Goal: Information Seeking & Learning: Learn about a topic

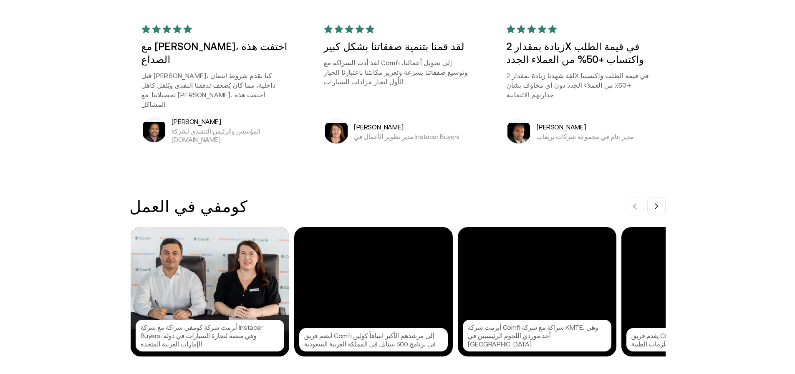
scroll to position [709, 0]
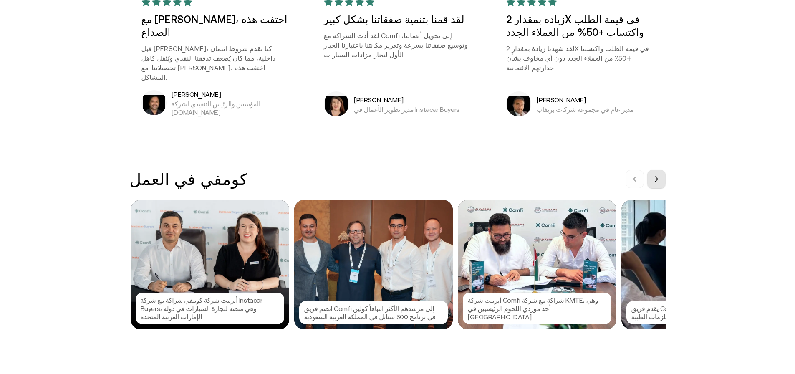
click at [658, 177] on icon at bounding box center [656, 179] width 3 height 5
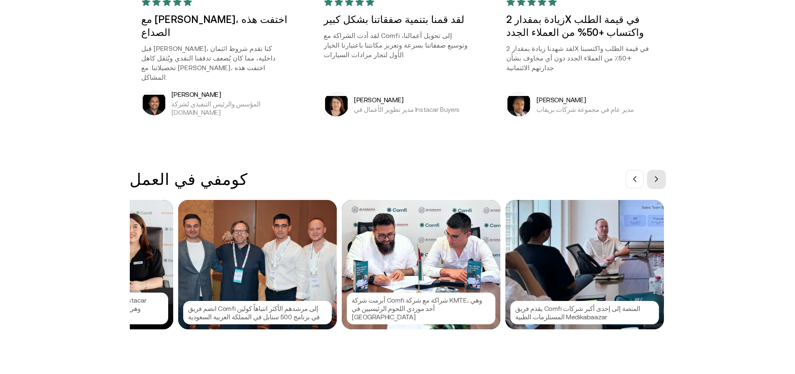
scroll to position [0, 125]
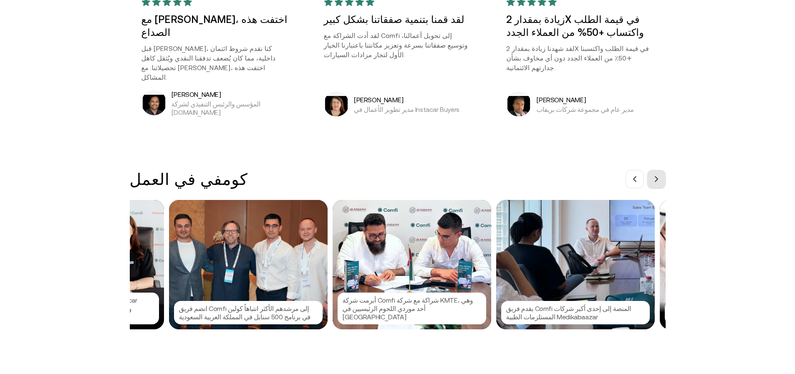
click at [658, 177] on icon at bounding box center [656, 179] width 3 height 5
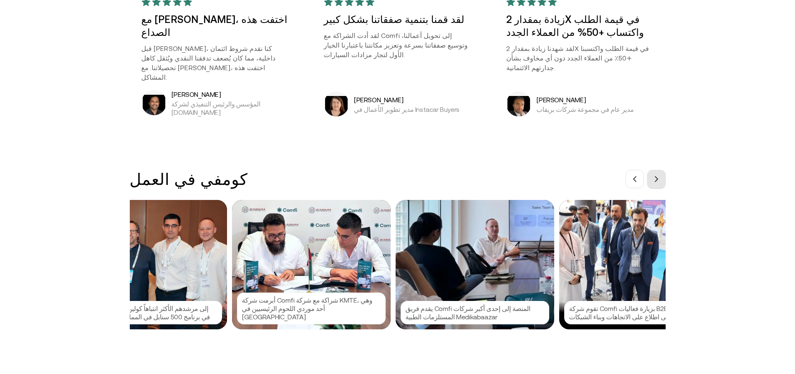
scroll to position [0, 250]
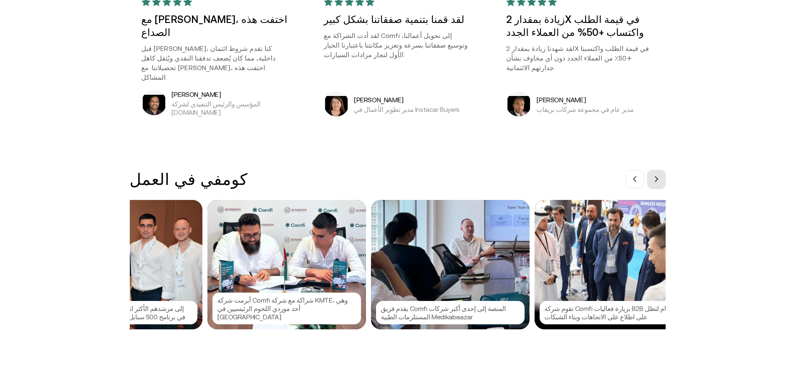
click at [658, 177] on icon at bounding box center [656, 179] width 3 height 5
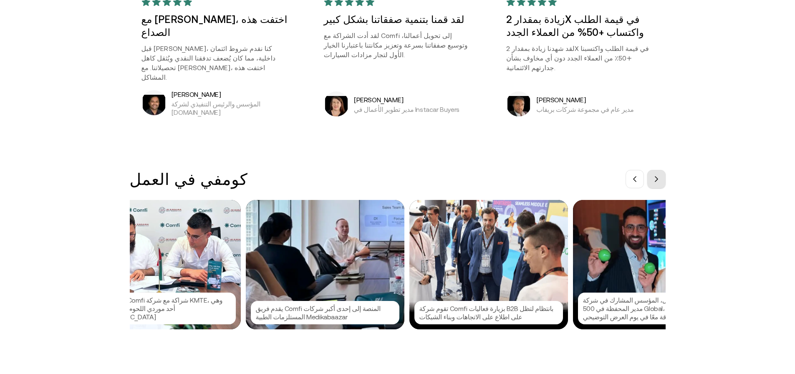
click at [658, 177] on icon at bounding box center [656, 179] width 3 height 5
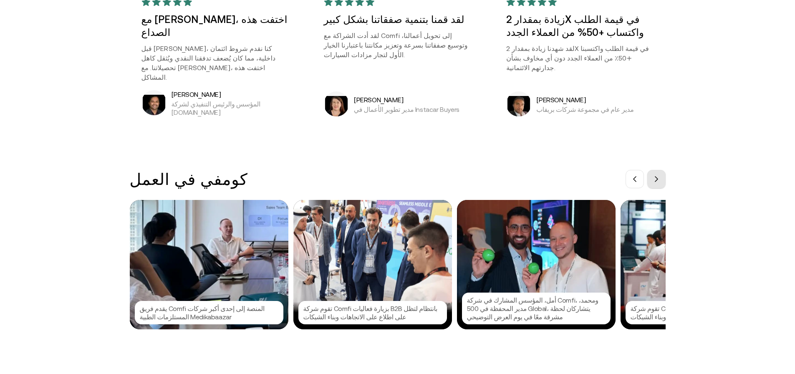
scroll to position [0, 501]
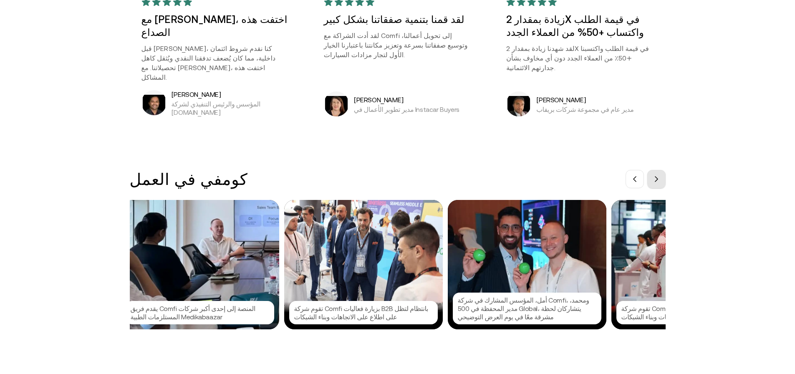
click at [658, 177] on icon at bounding box center [656, 179] width 3 height 5
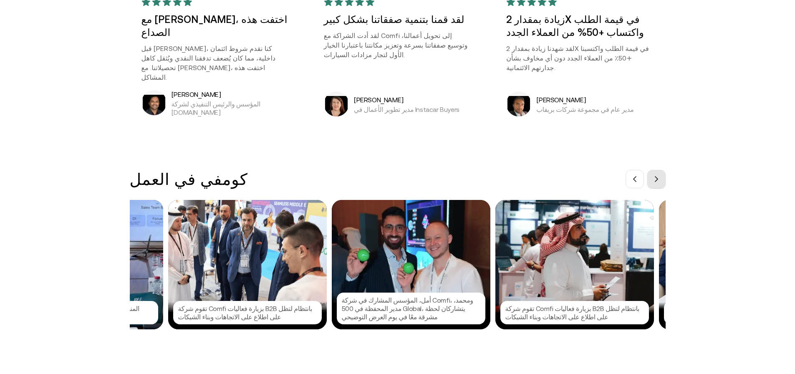
scroll to position [0, 626]
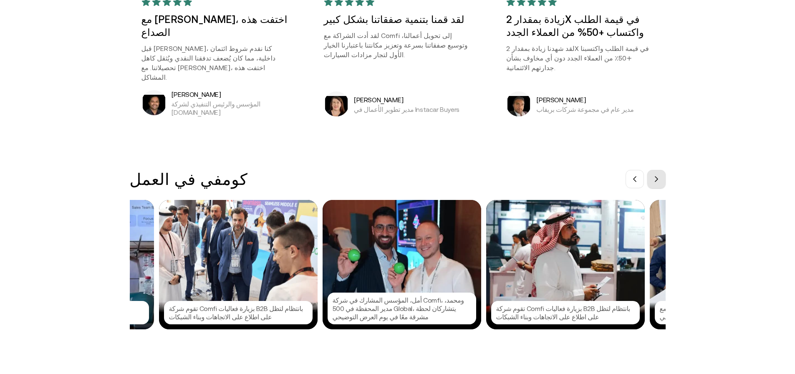
click at [658, 177] on icon at bounding box center [656, 179] width 3 height 5
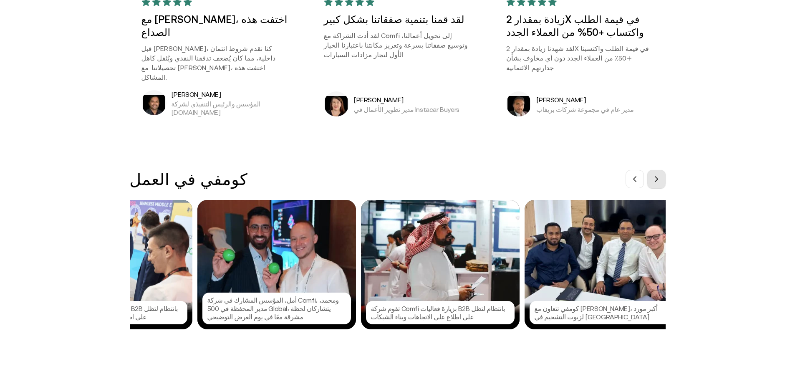
click at [658, 177] on icon at bounding box center [656, 179] width 3 height 5
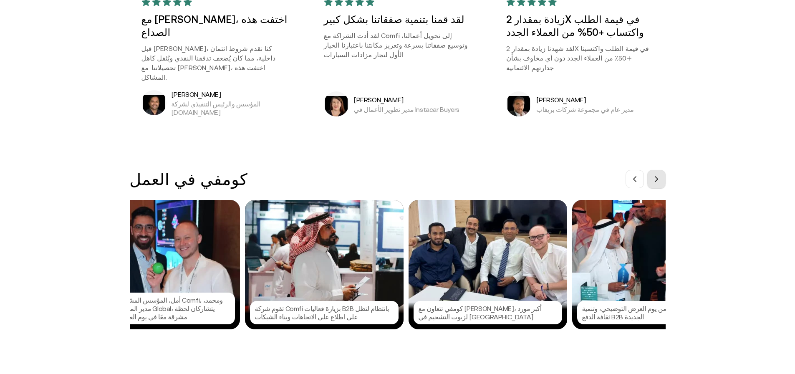
scroll to position [0, 876]
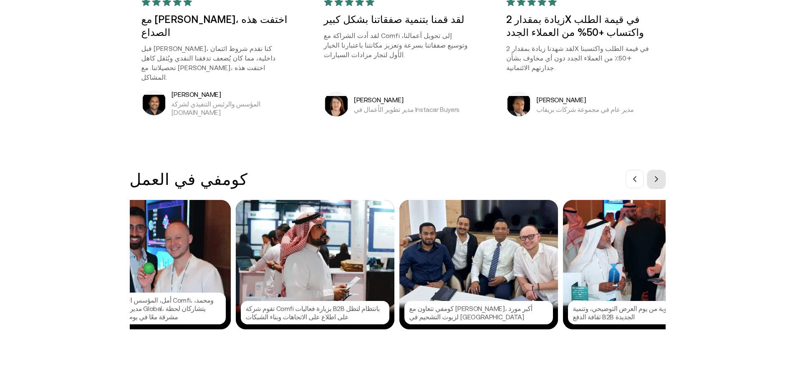
click at [658, 177] on icon at bounding box center [656, 179] width 3 height 5
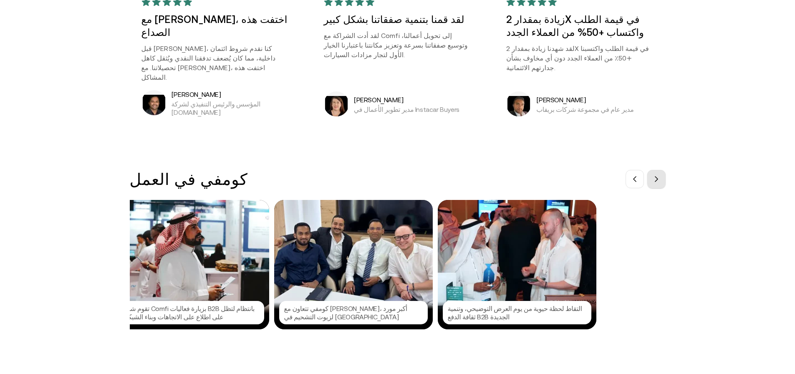
click at [658, 177] on icon at bounding box center [656, 179] width 3 height 5
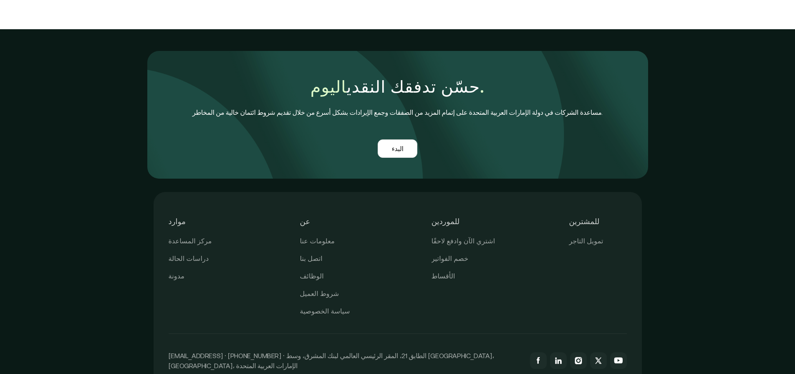
scroll to position [2005, 0]
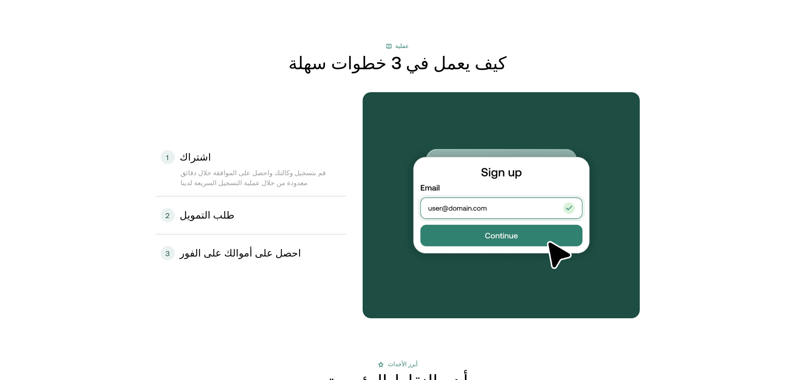
scroll to position [835, 0]
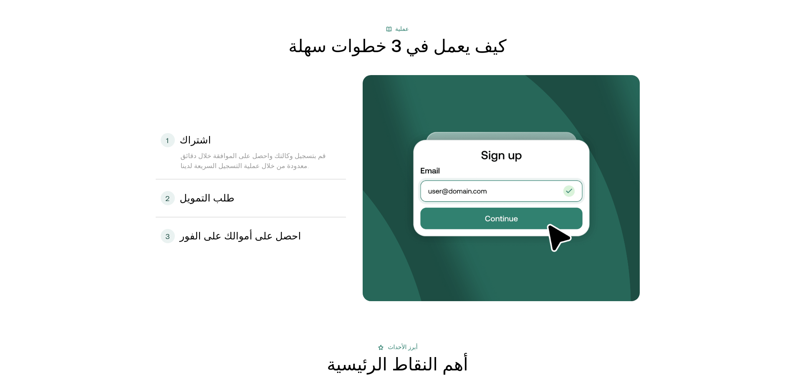
click at [212, 200] on font "طلب التمويل" at bounding box center [207, 197] width 55 height 11
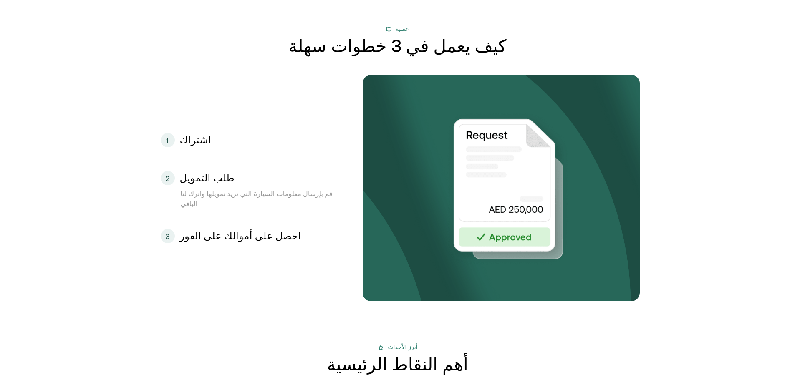
click at [250, 230] on font "احصل على أموالك على الفور" at bounding box center [240, 235] width 121 height 11
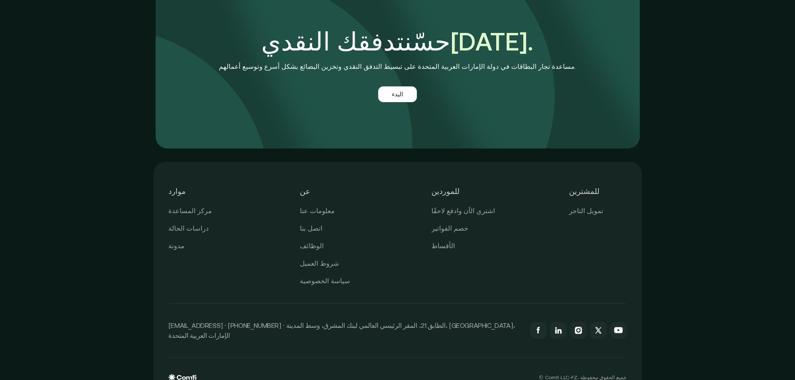
scroll to position [1974, 0]
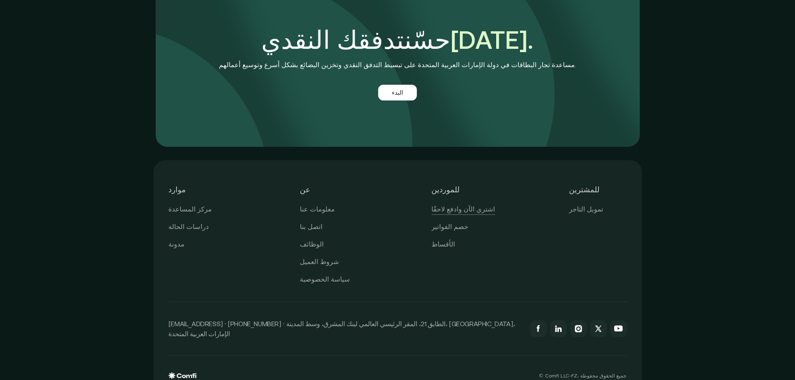
click at [475, 205] on font "اشتري الآن وادفع لاحقًا" at bounding box center [463, 209] width 64 height 8
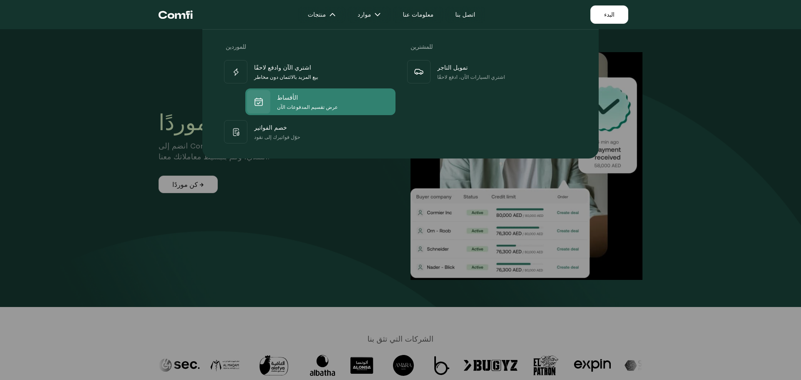
click at [303, 108] on font "عرض تقسيم المدفوعات الآن" at bounding box center [307, 107] width 61 height 6
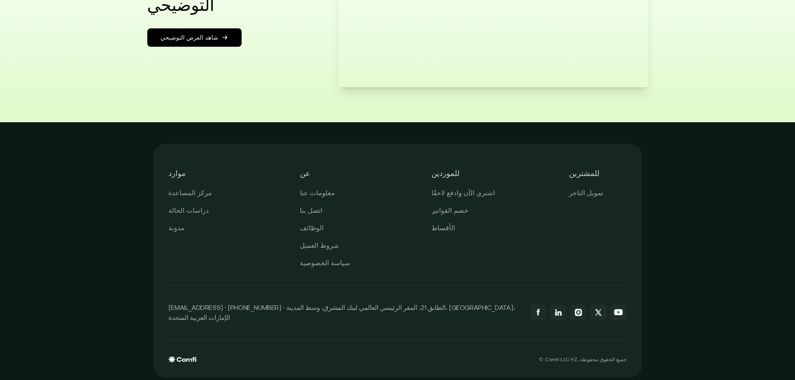
scroll to position [1551, 0]
